Goal: Task Accomplishment & Management: Manage account settings

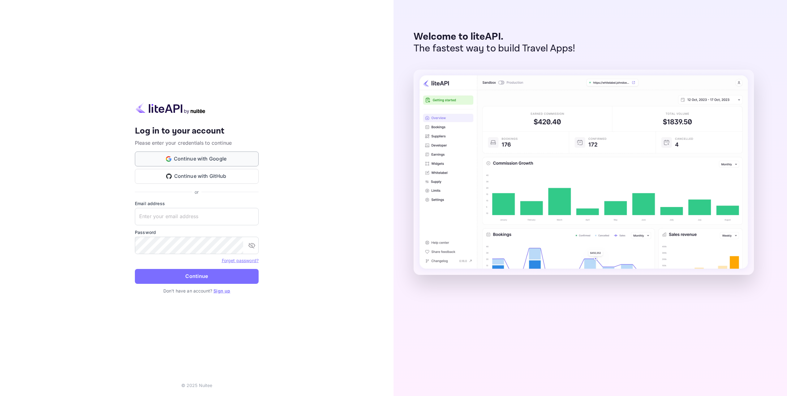
click at [216, 160] on button "Continue with Google" at bounding box center [197, 158] width 124 height 15
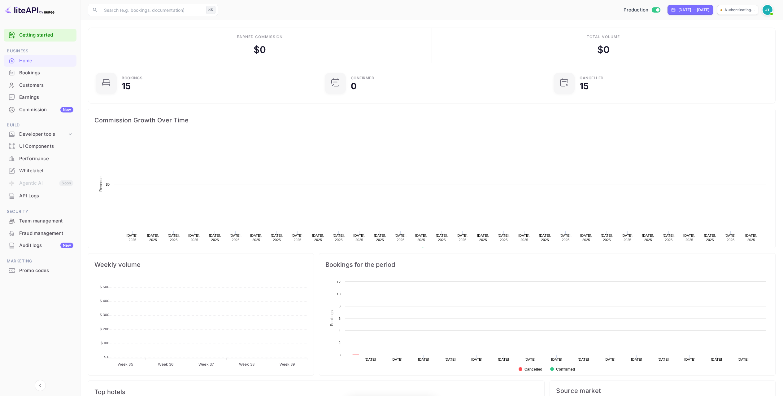
scroll to position [96, 220]
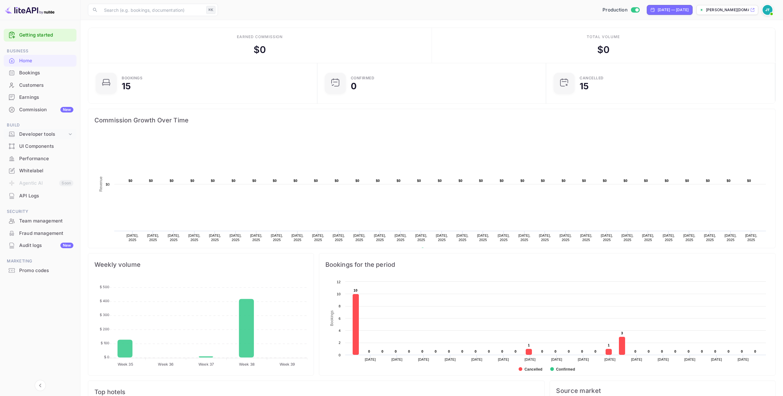
click at [65, 135] on div "Developer tools" at bounding box center [43, 134] width 48 height 7
click at [35, 163] on p "Webhooks" at bounding box center [33, 163] width 22 height 6
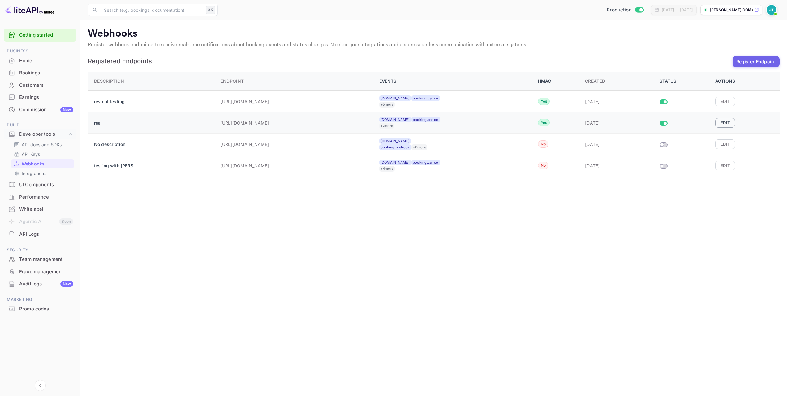
click at [725, 122] on button "Edit" at bounding box center [726, 122] width 20 height 9
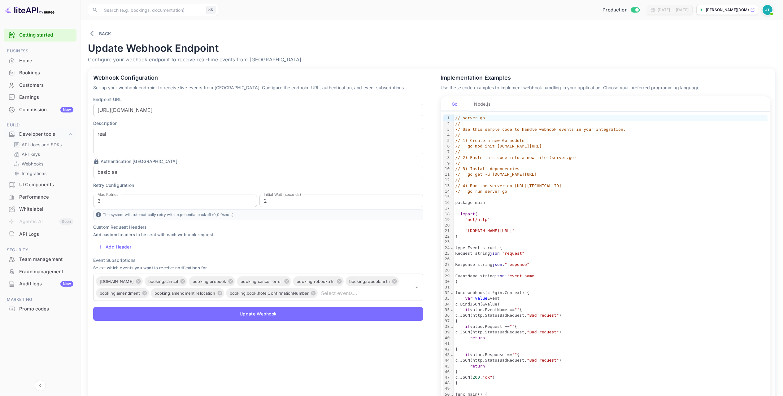
click at [252, 109] on input "[URL][DOMAIN_NAME]" at bounding box center [258, 110] width 330 height 12
paste input "290c22e3fdd35078d87e03bbf1d16f73"
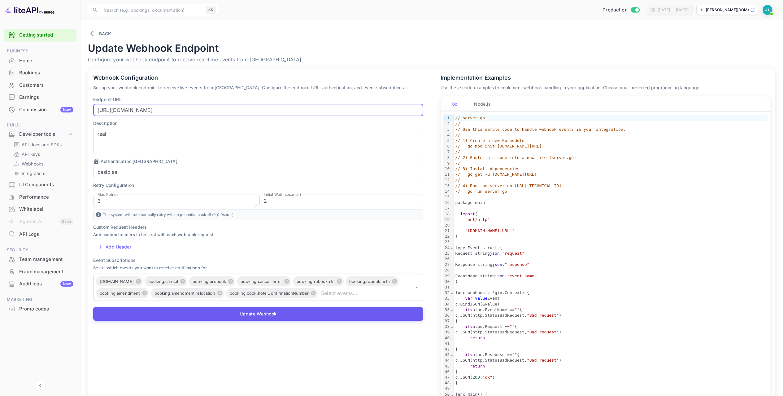
type input "[URL][DOMAIN_NAME]"
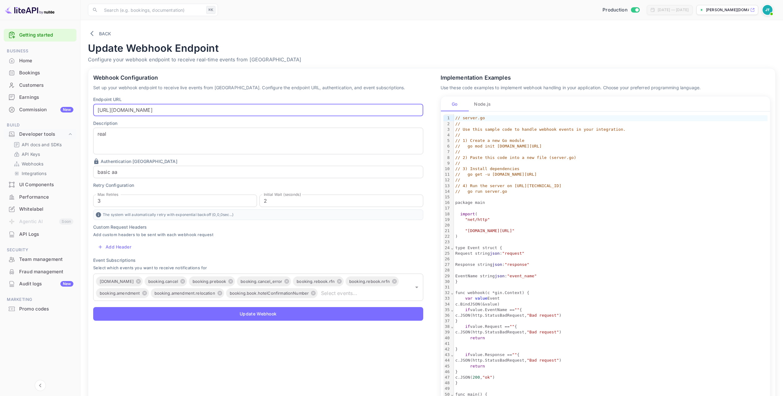
click at [269, 318] on button "Update Webhook" at bounding box center [258, 314] width 330 height 14
